Goal: Information Seeking & Learning: Learn about a topic

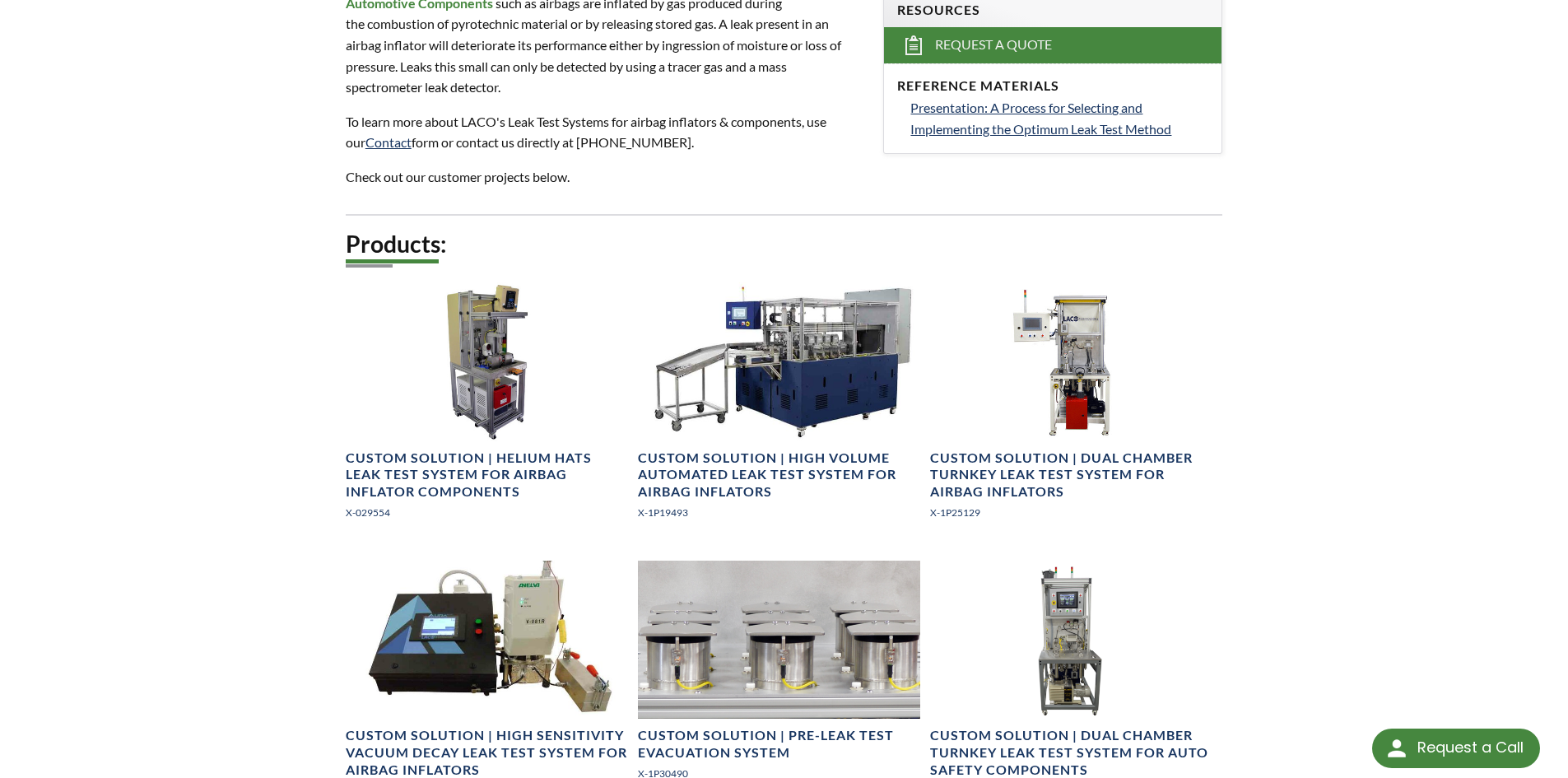
scroll to position [584, 0]
select select "Widget de traduction"
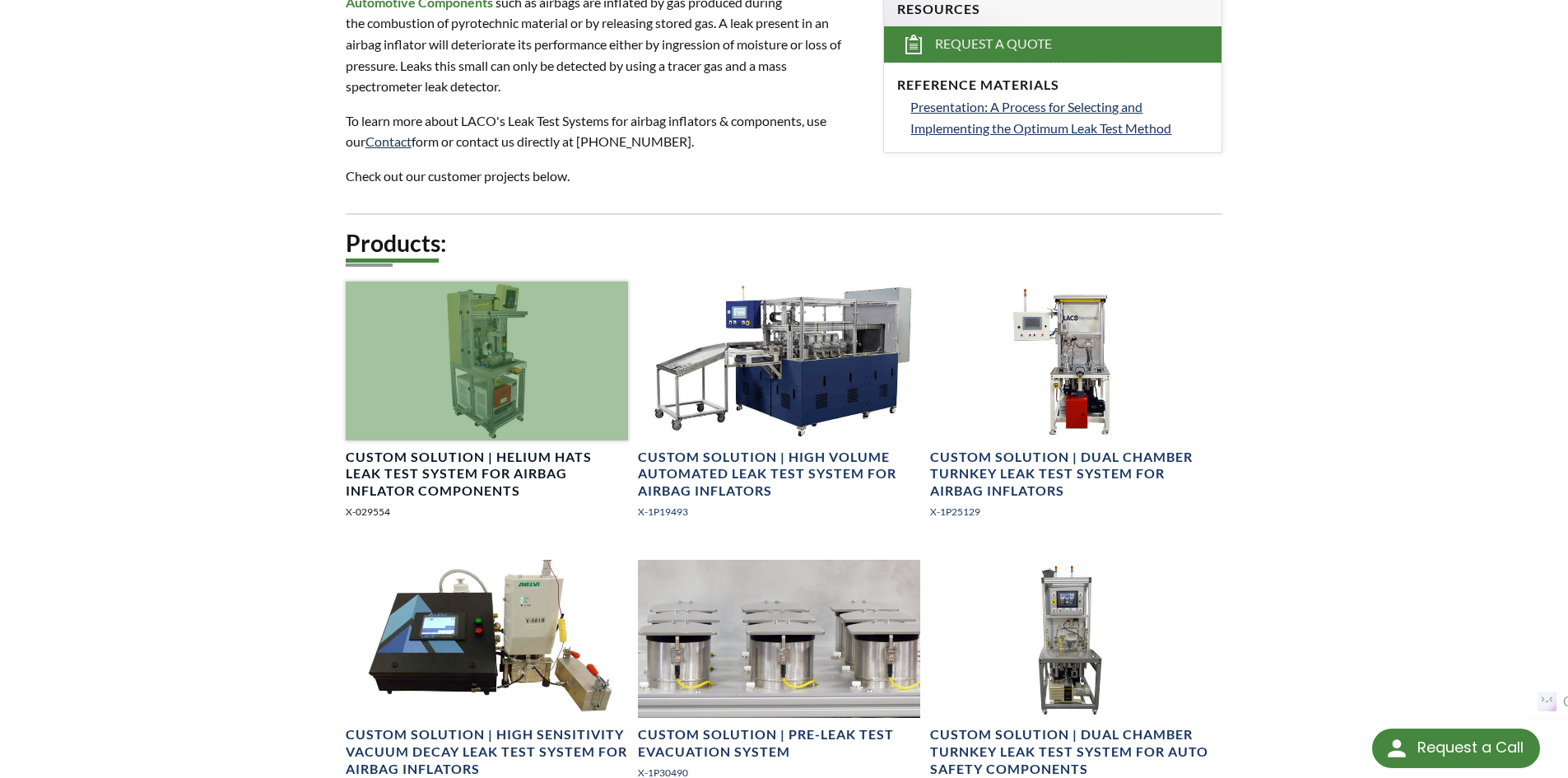
click at [505, 341] on div at bounding box center [487, 360] width 283 height 158
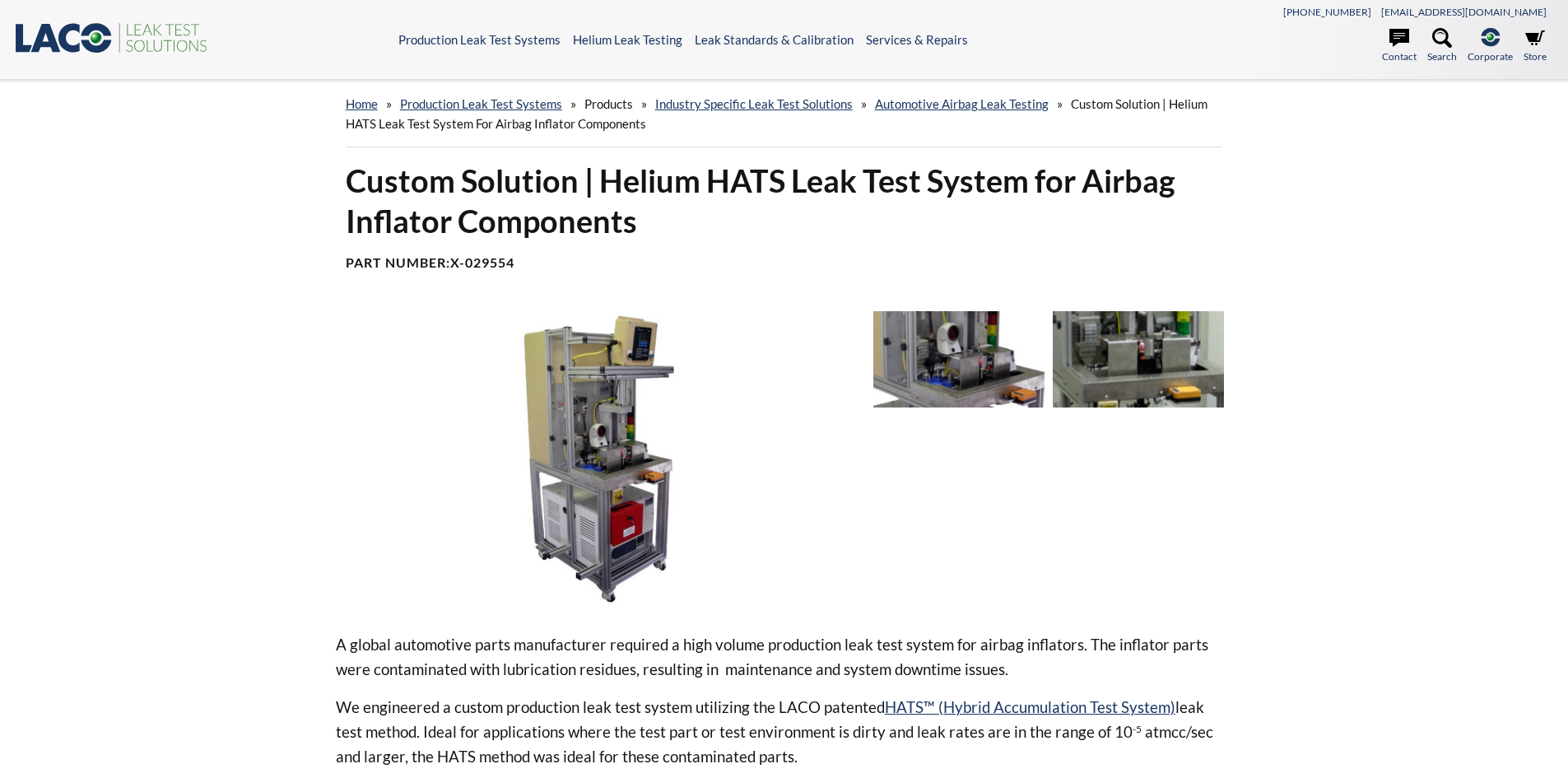
select select "Widget de traduction"
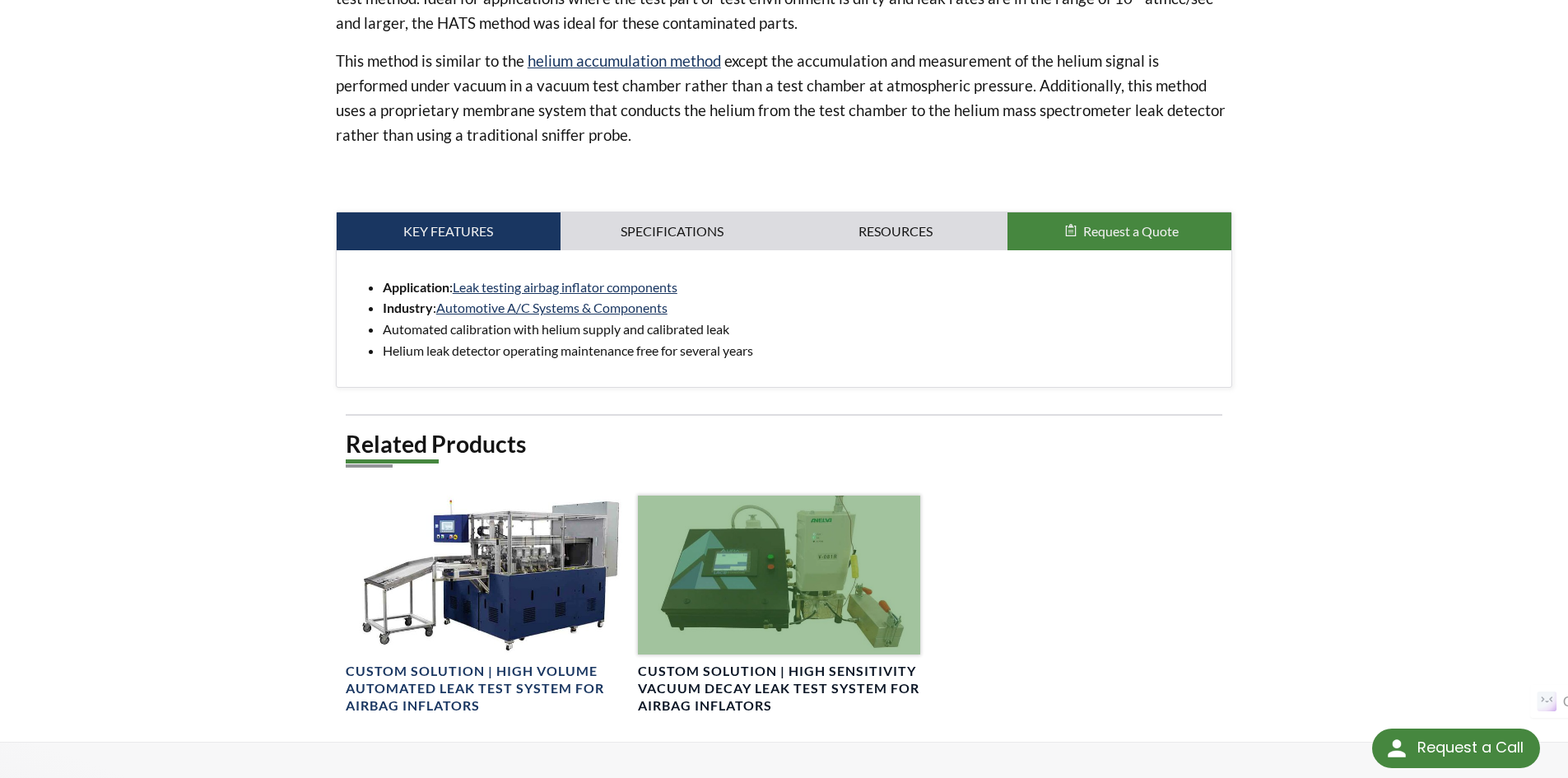
scroll to position [741, 0]
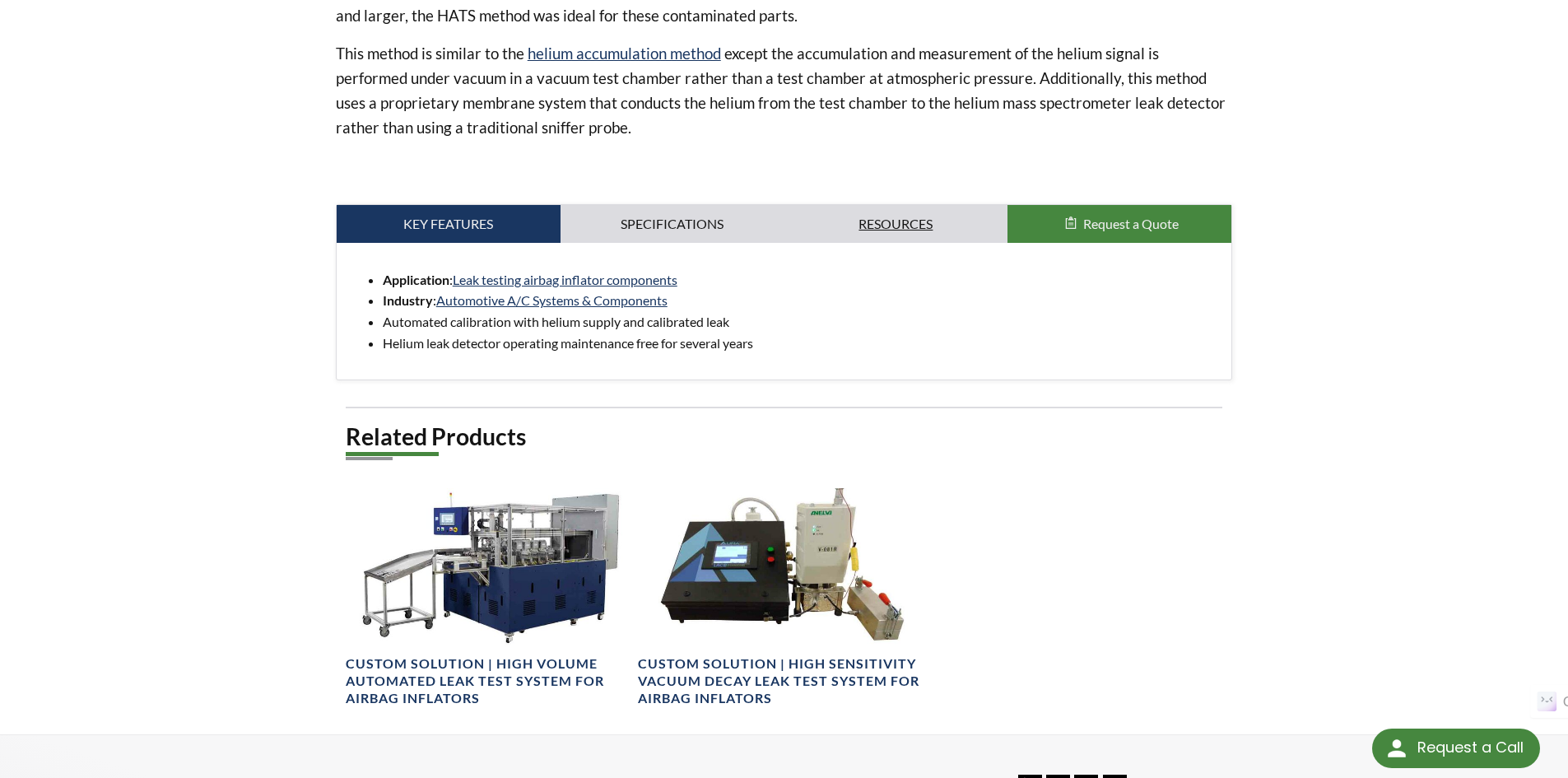
click at [958, 220] on link "Resources" at bounding box center [897, 223] width 224 height 38
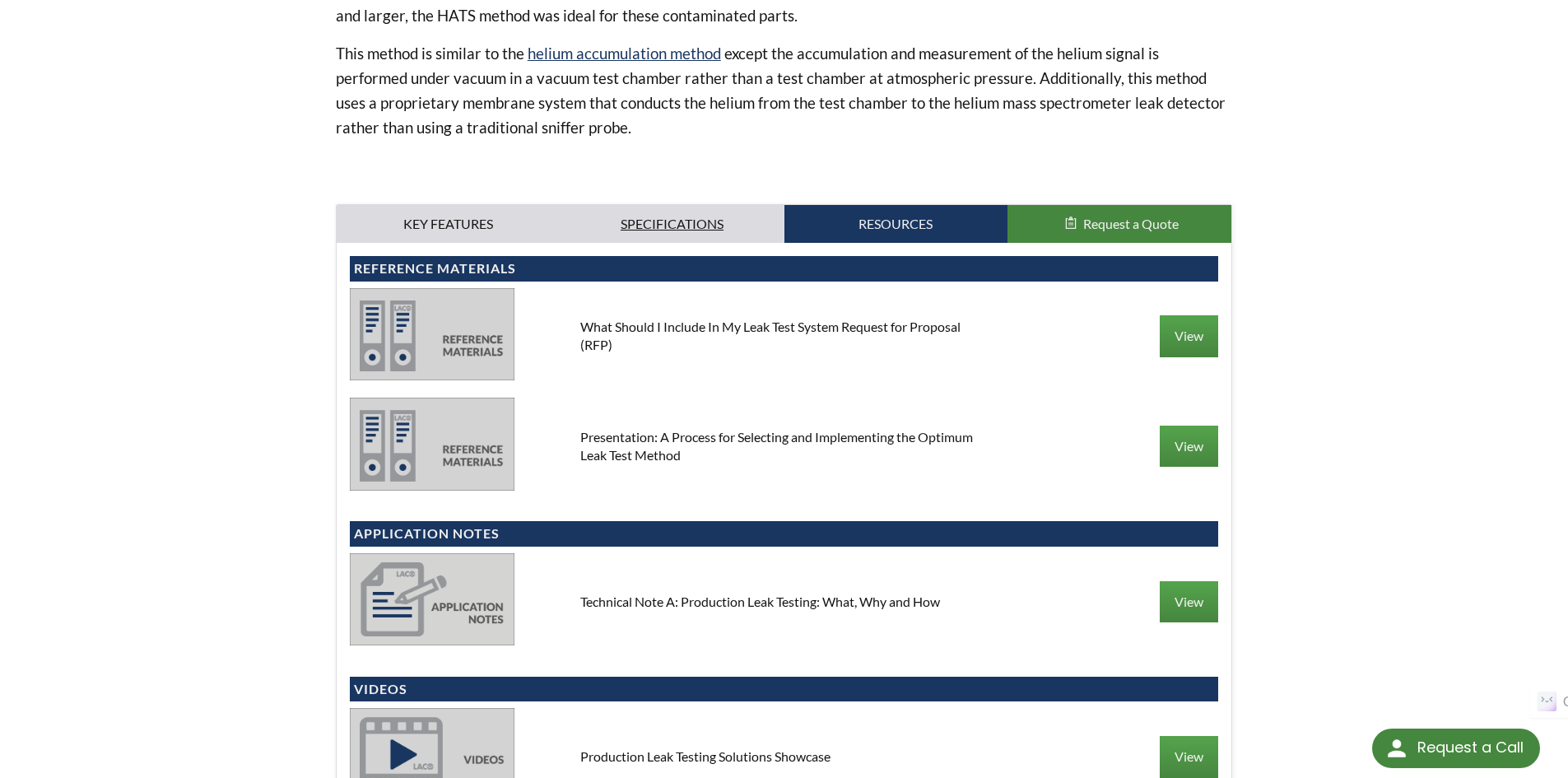
click at [632, 225] on link "Specifications" at bounding box center [673, 223] width 224 height 38
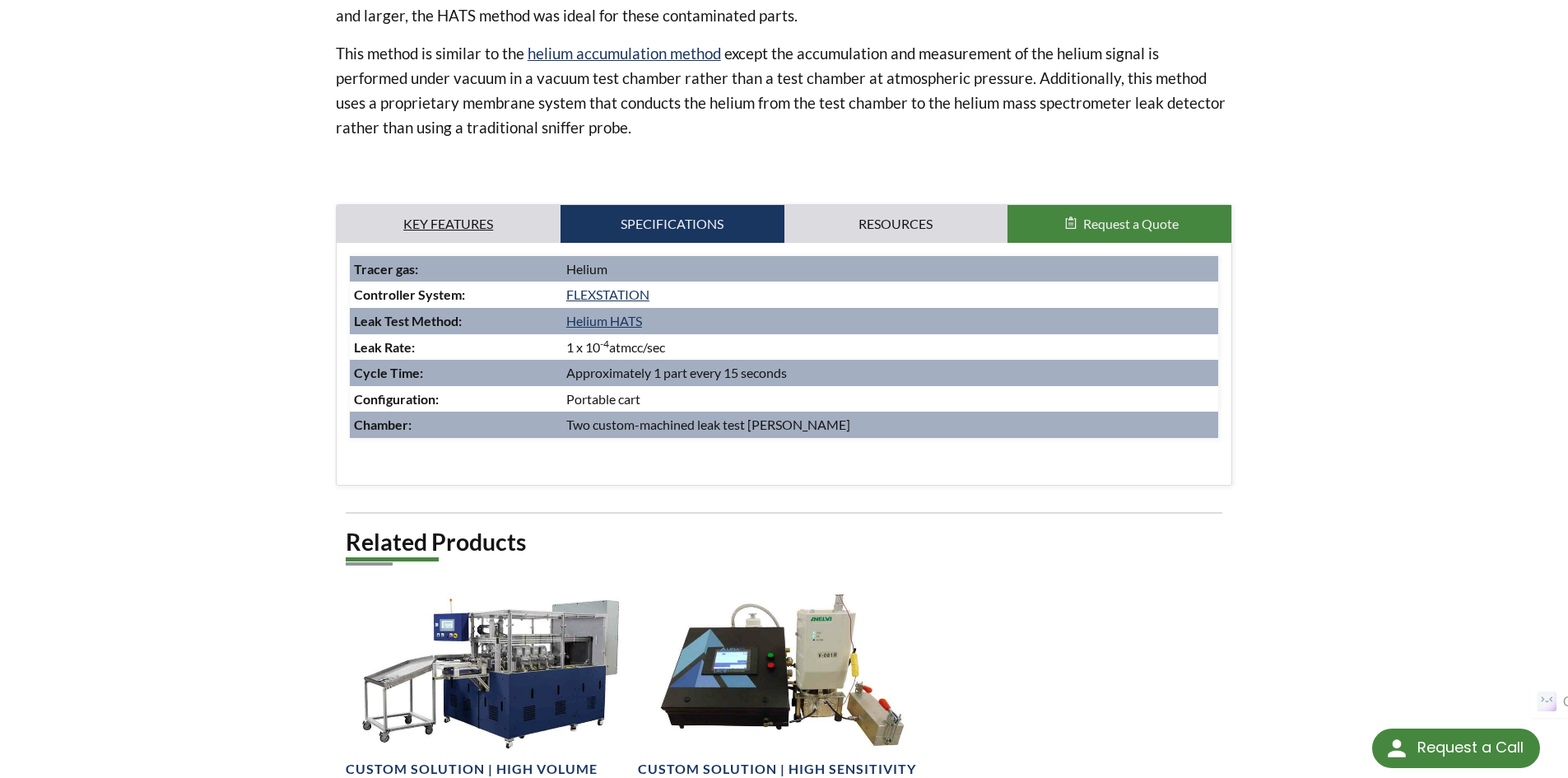
click at [483, 216] on link "Key Features" at bounding box center [449, 223] width 224 height 38
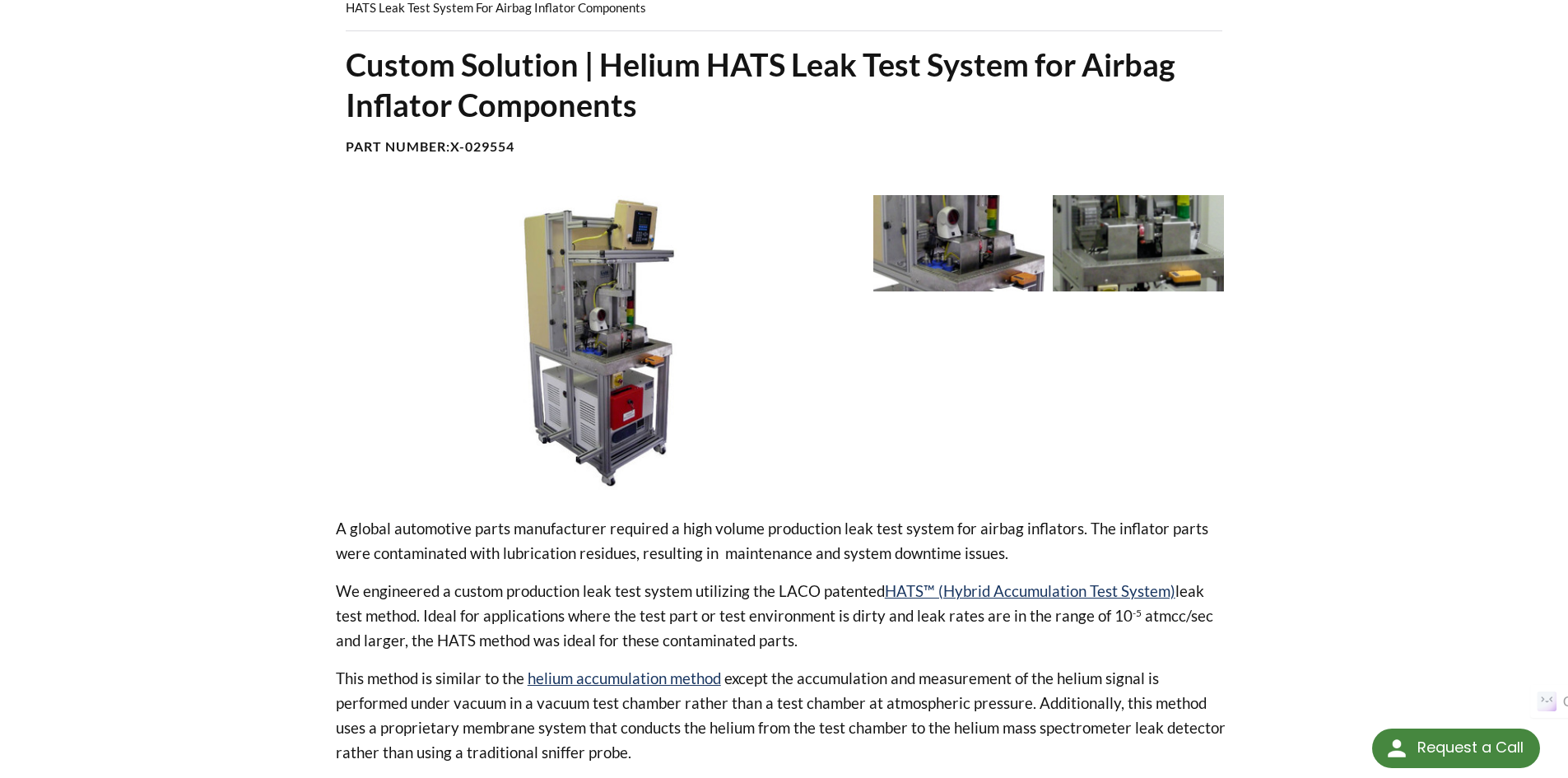
scroll to position [0, 0]
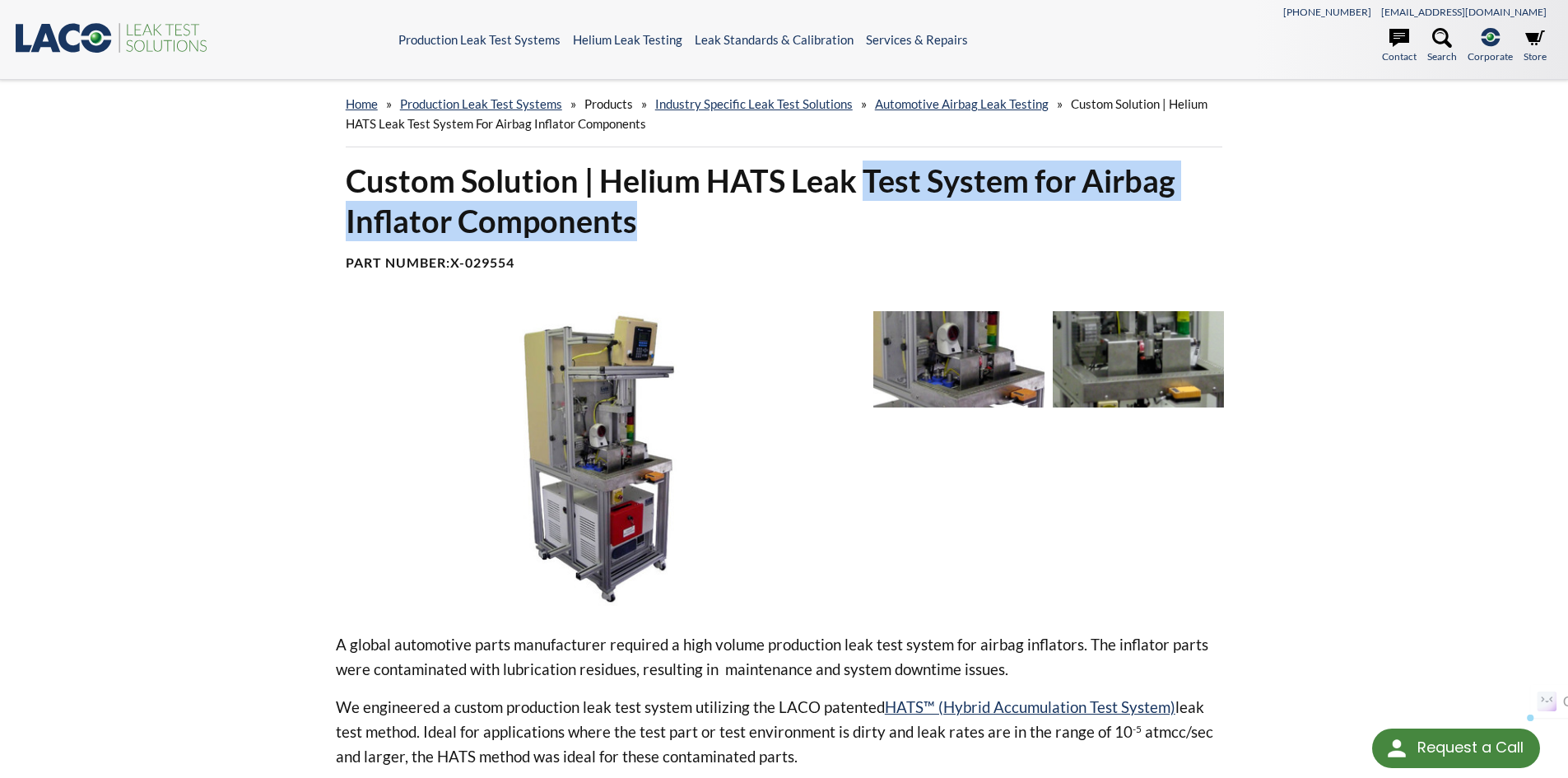
drag, startPoint x: 865, startPoint y: 182, endPoint x: 656, endPoint y: 215, distance: 211.6
click at [656, 215] on h1 "Custom Solution | Helium HATS Leak Test System for Airbag Inflator Components" at bounding box center [784, 201] width 878 height 82
